Goal: Unclear

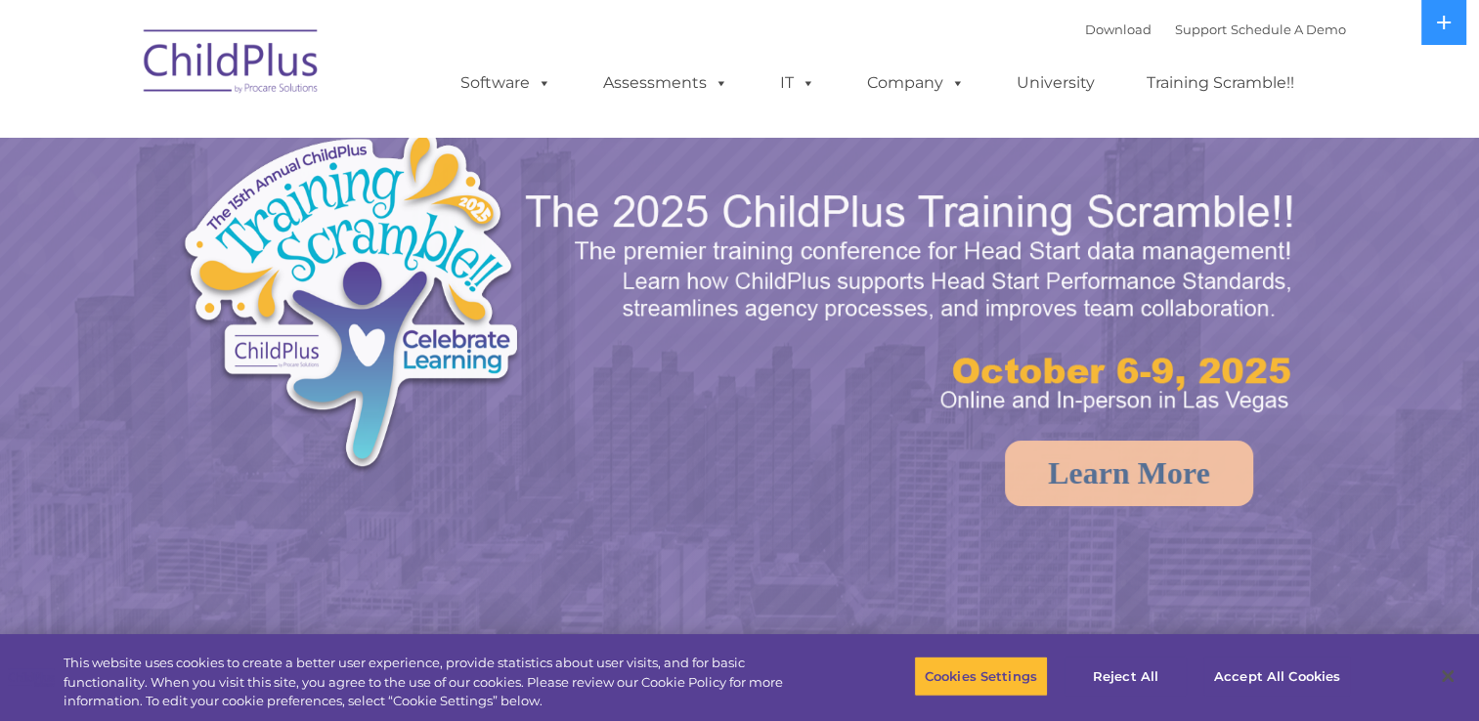
select select "MEDIUM"
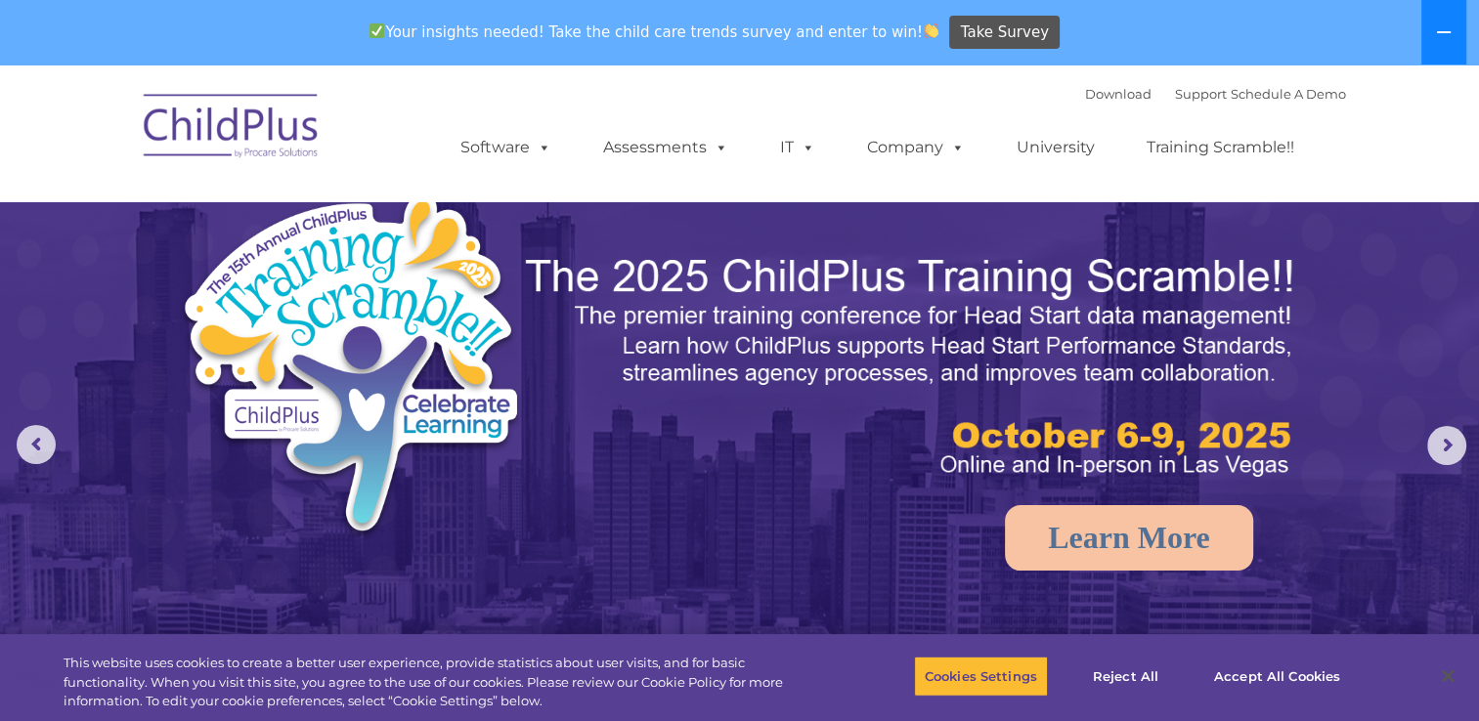
click at [1435, 41] on button at bounding box center [1443, 32] width 45 height 65
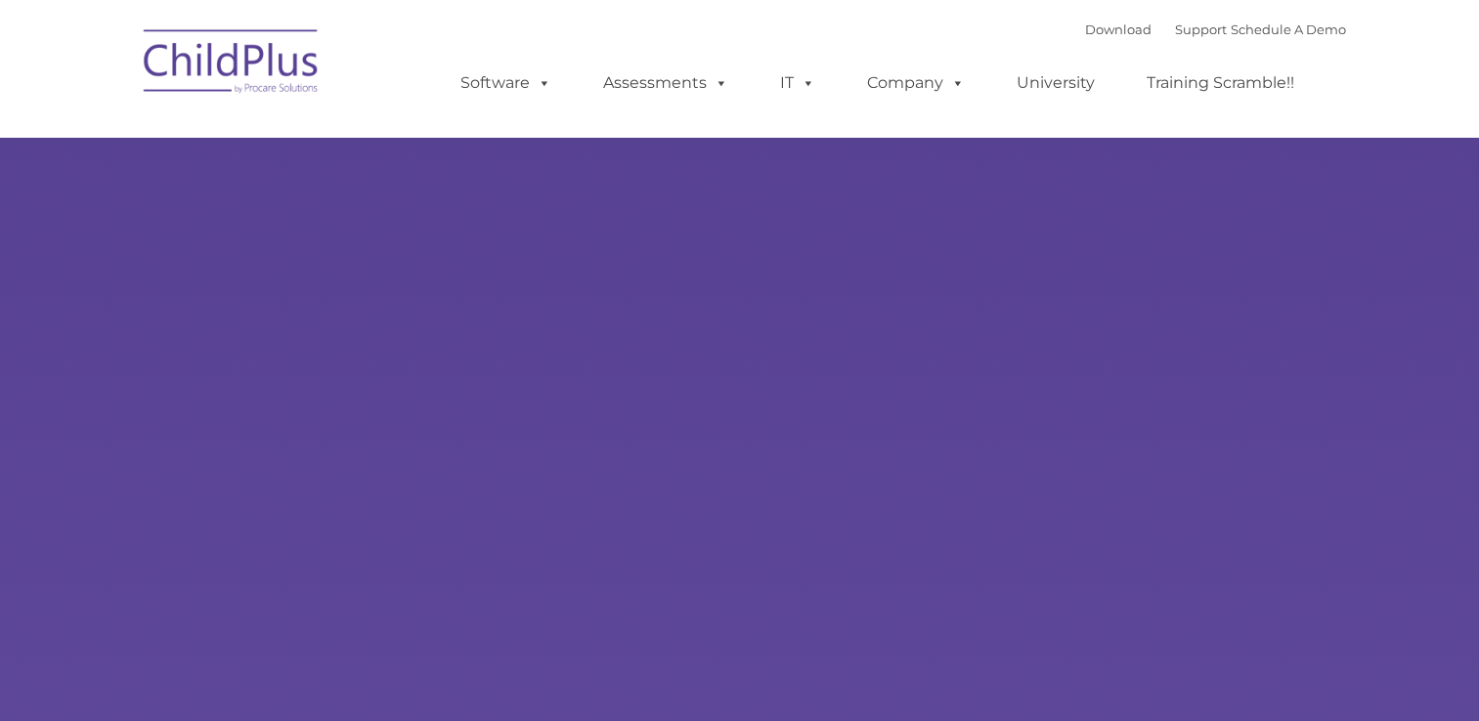
select select "MEDIUM"
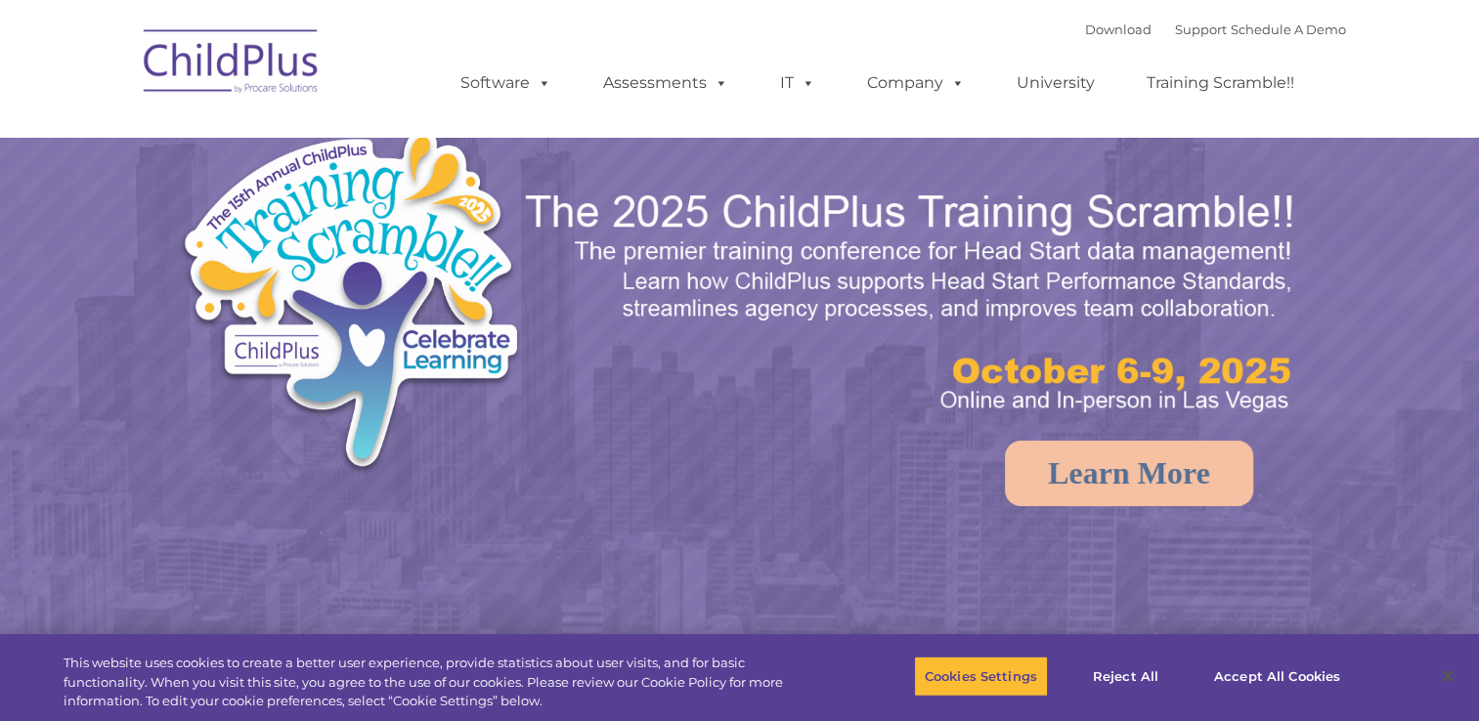
select select "MEDIUM"
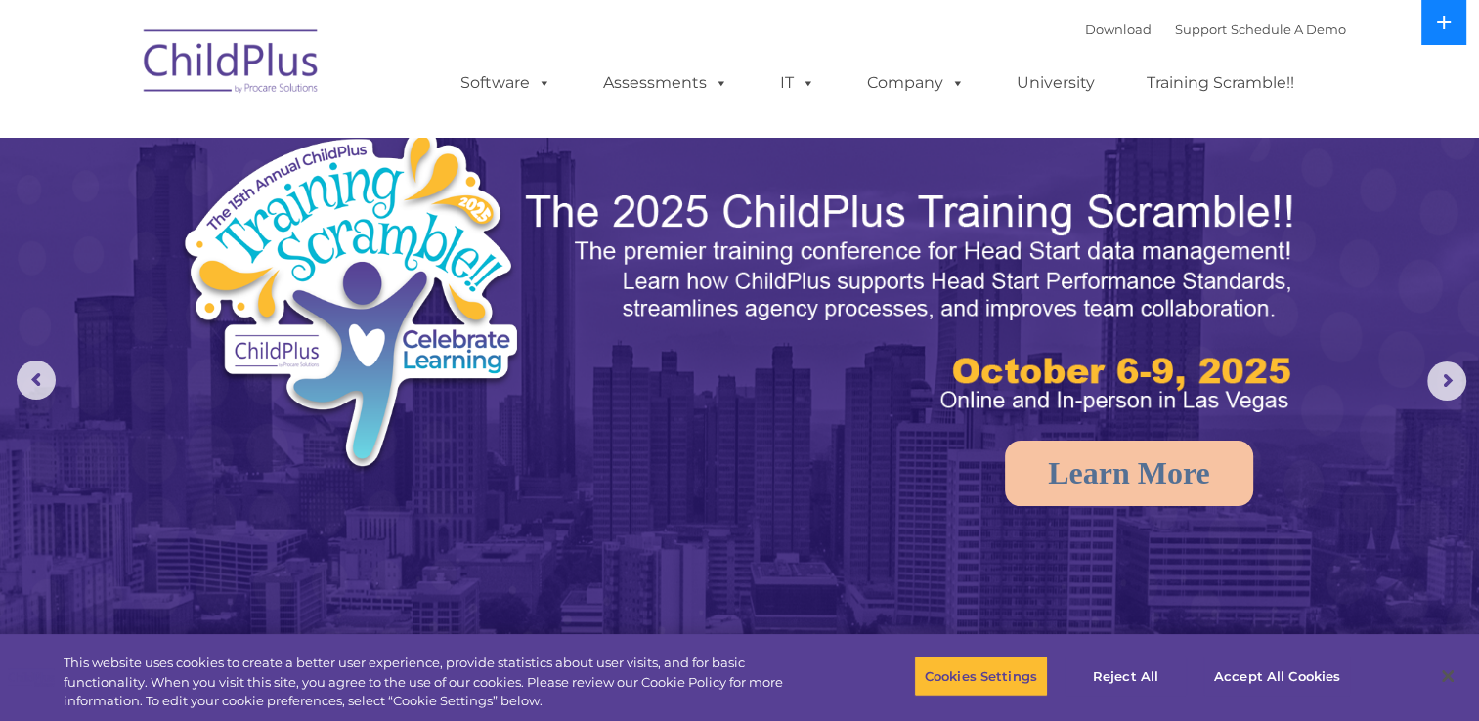
click at [1431, 35] on button at bounding box center [1443, 22] width 45 height 45
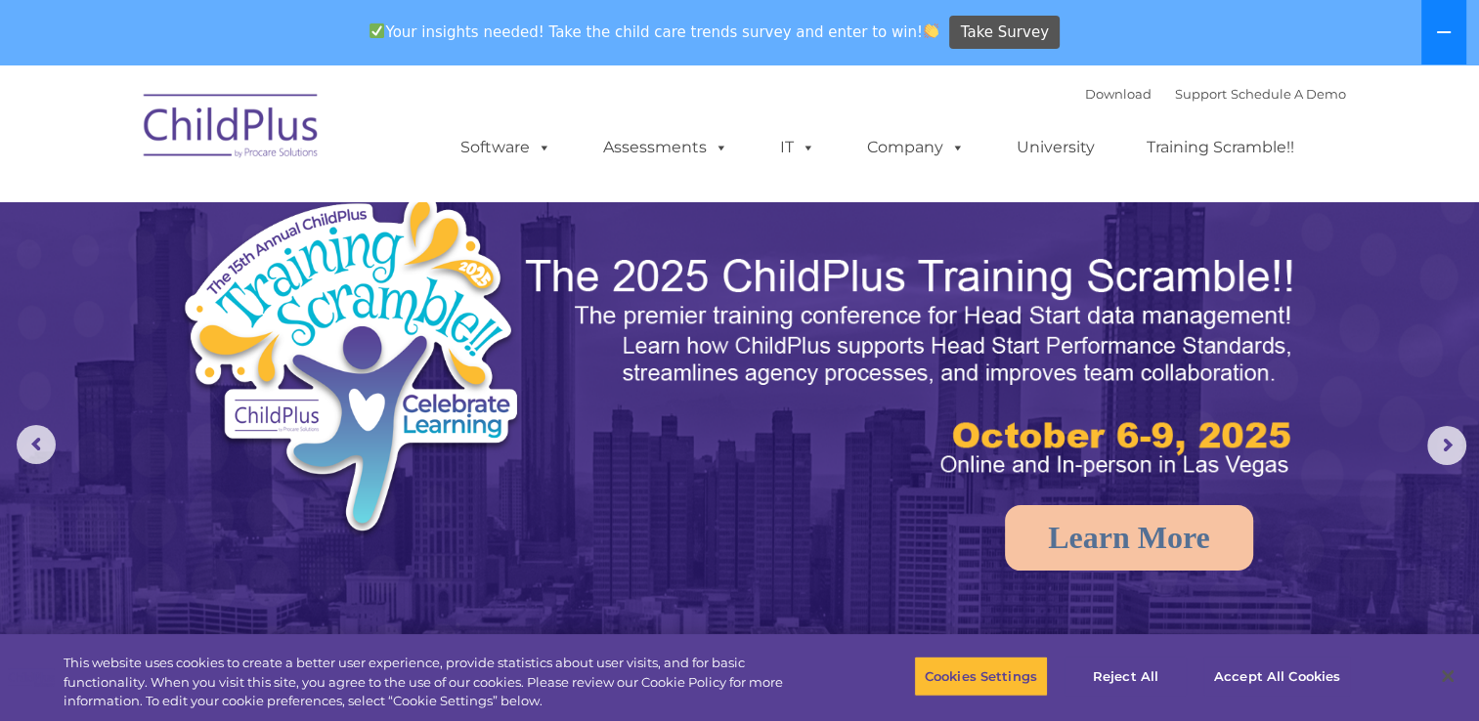
click at [1431, 35] on button at bounding box center [1443, 32] width 45 height 65
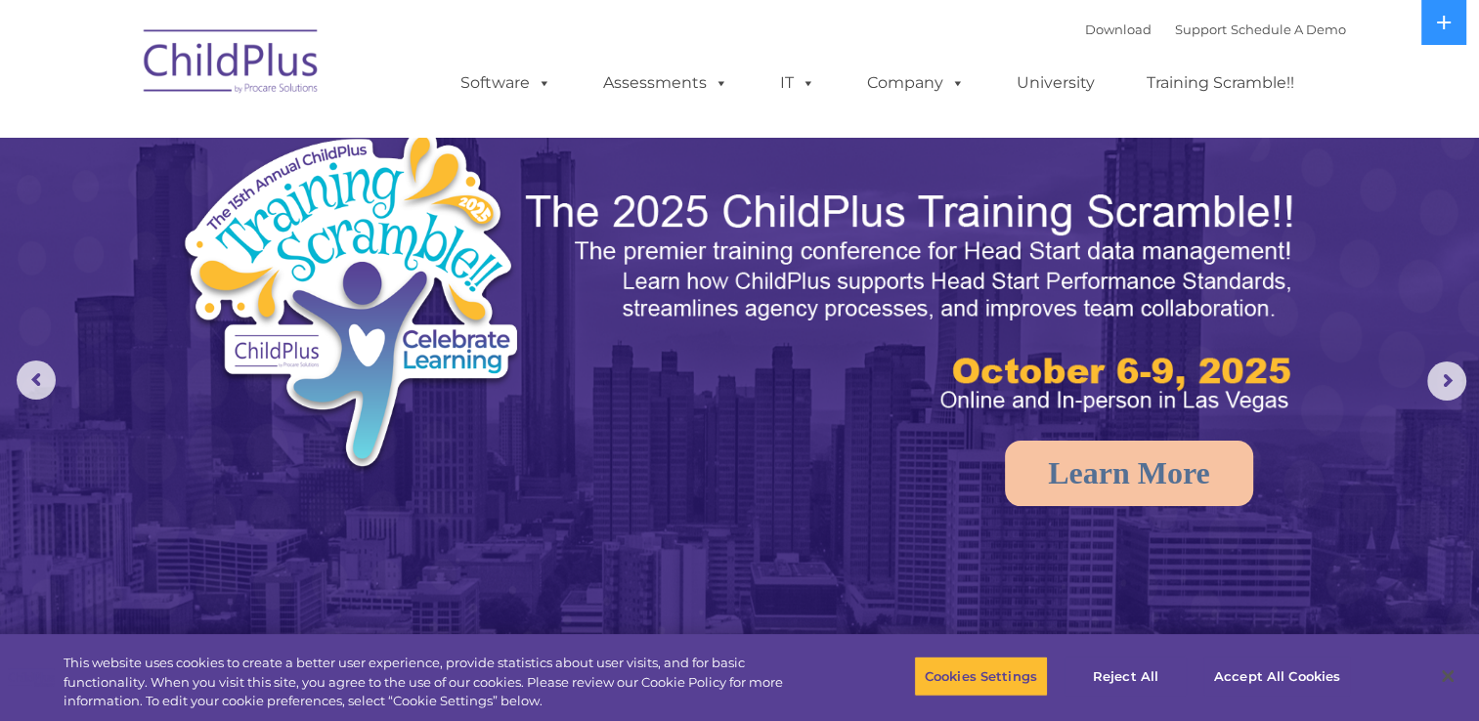
click at [197, 61] on img at bounding box center [231, 65] width 195 height 98
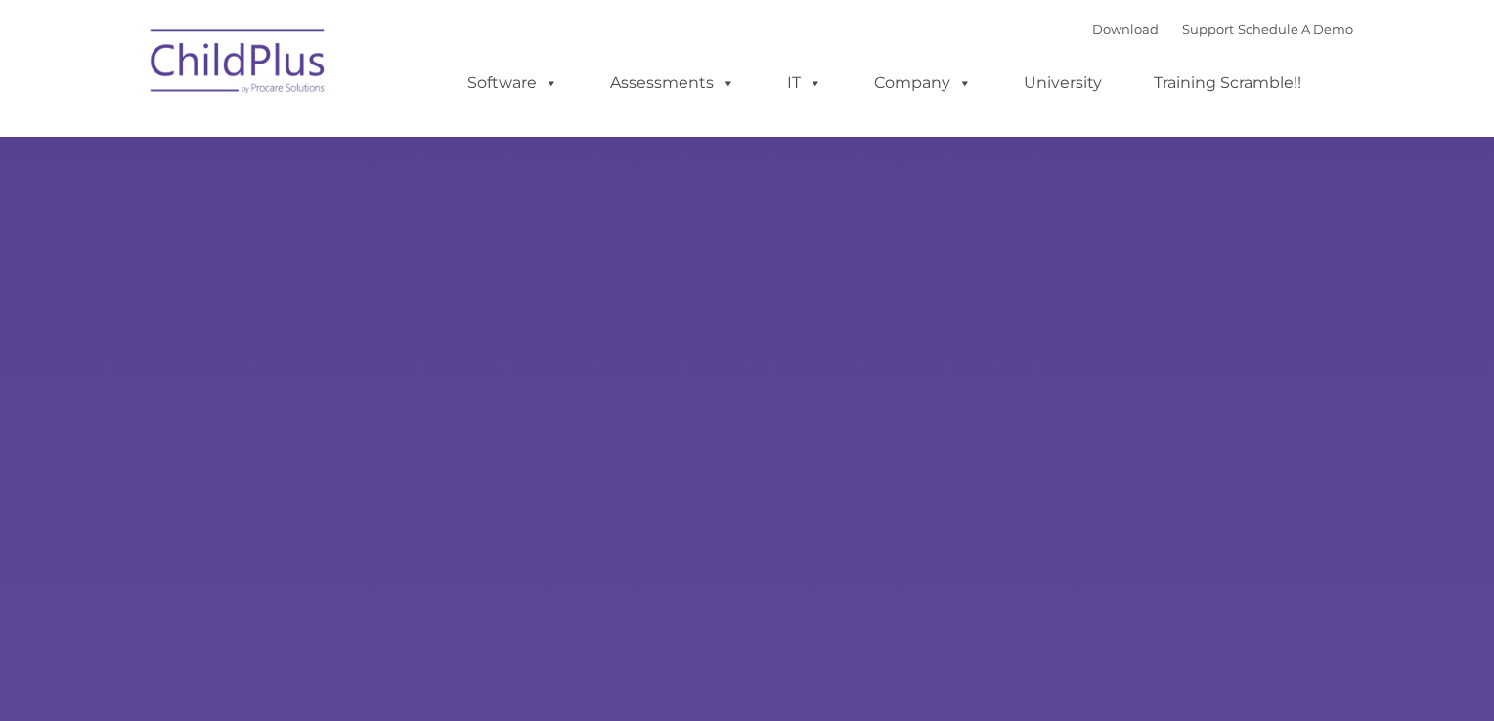
type input ""
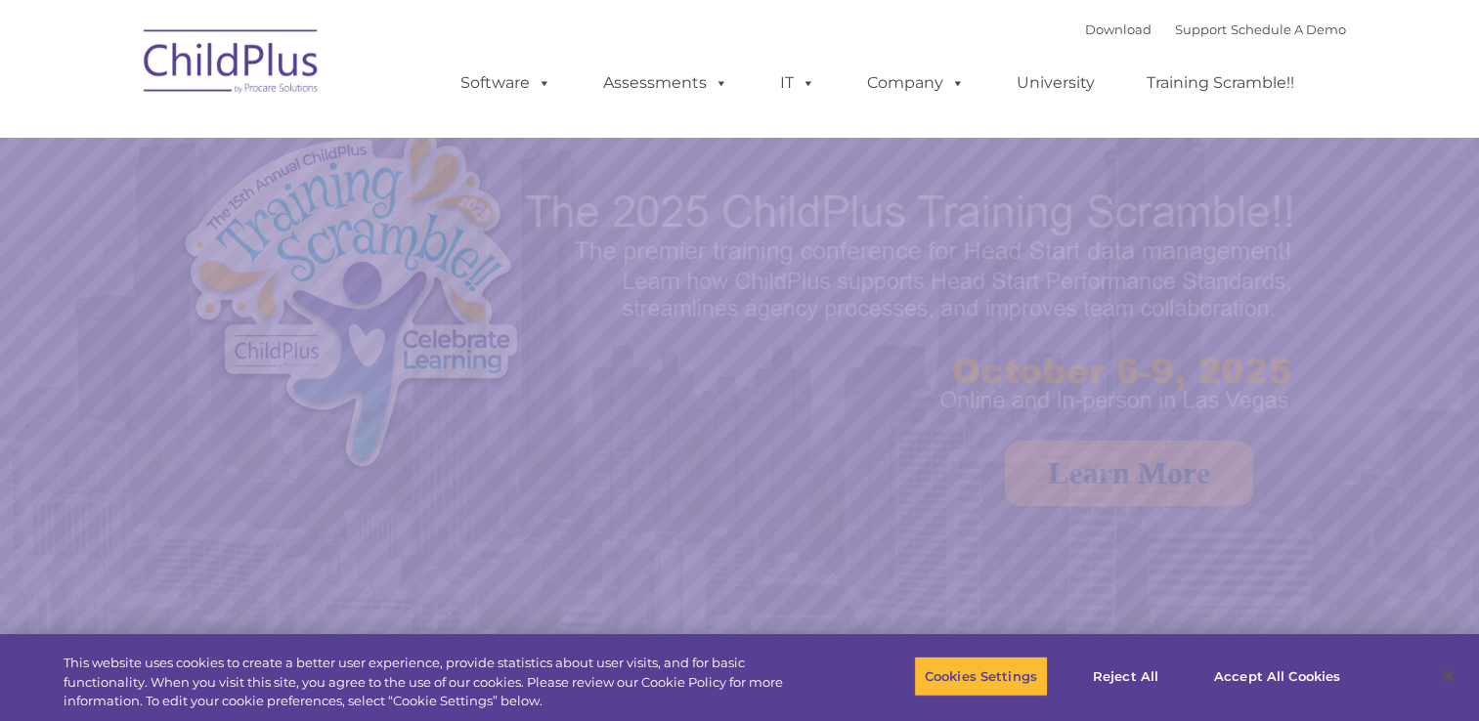
select select "MEDIUM"
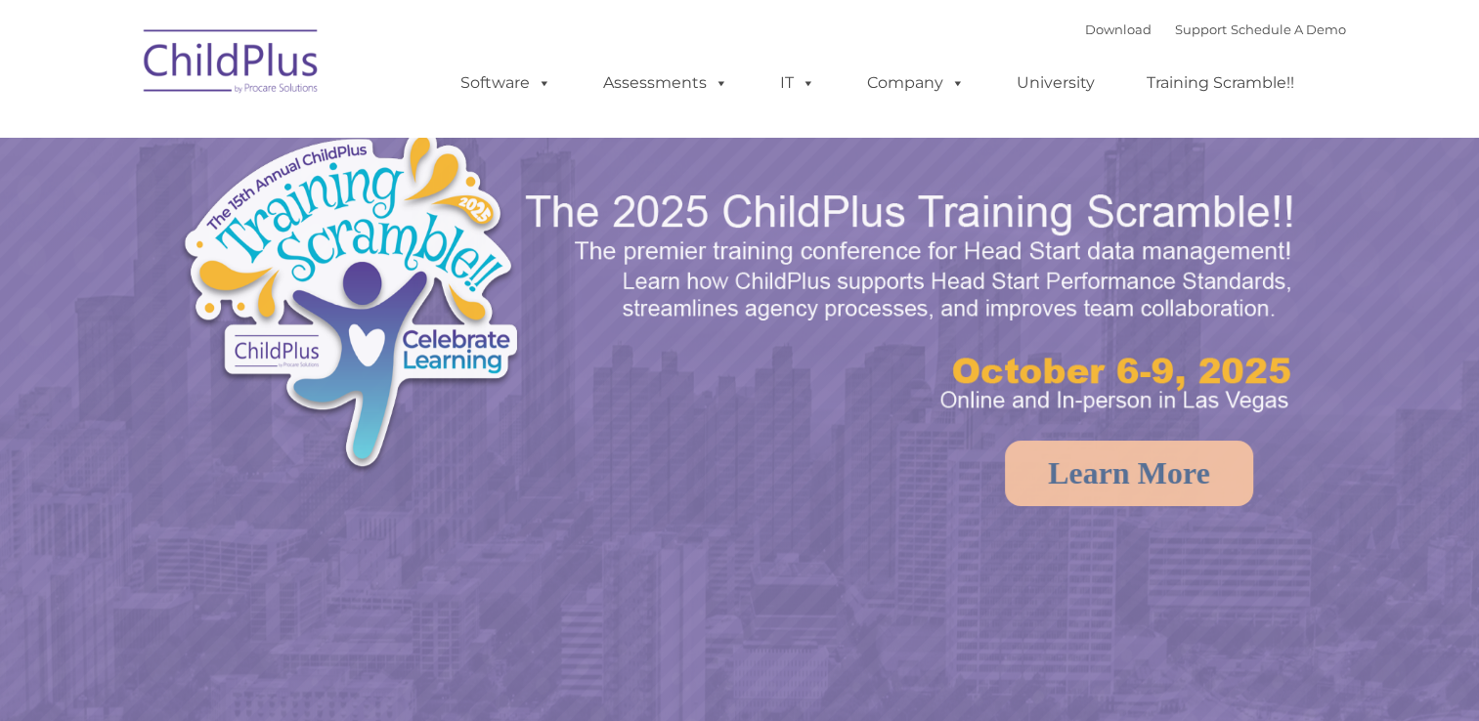
select select "MEDIUM"
